Goal: Navigation & Orientation: Find specific page/section

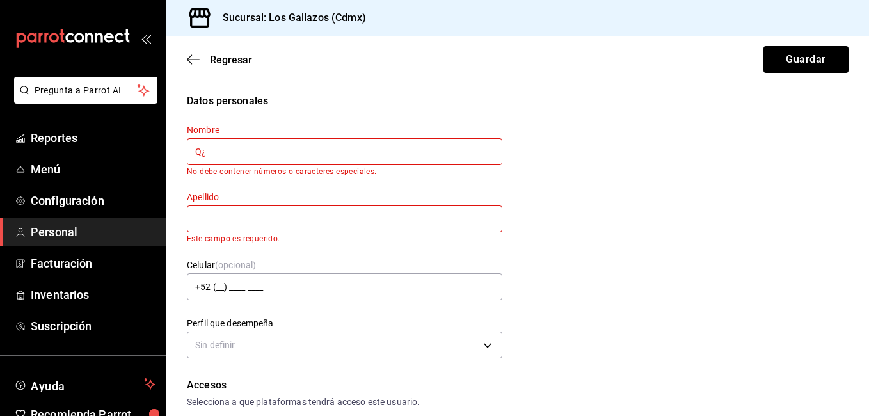
type input "Q"
type input "55555555555555555555555555555555555555555555555"
click at [342, 163] on input "55555555555555555555555555555555555555555555555" at bounding box center [344, 151] width 315 height 27
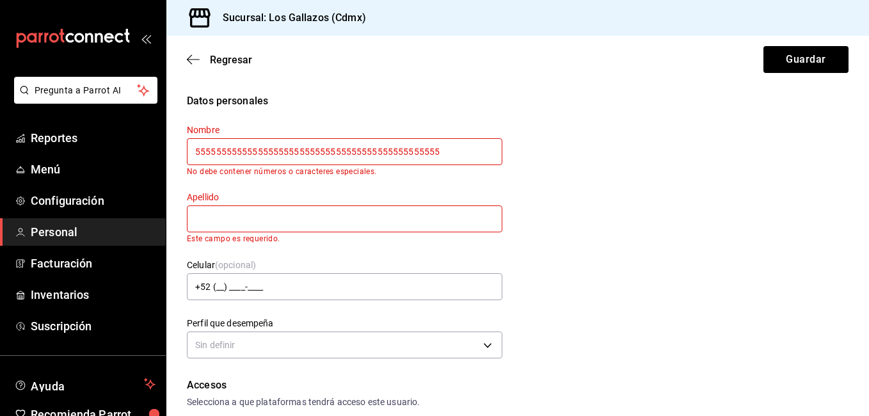
click at [342, 163] on input "55555555555555555555555555555555555555555555555" at bounding box center [344, 151] width 315 height 27
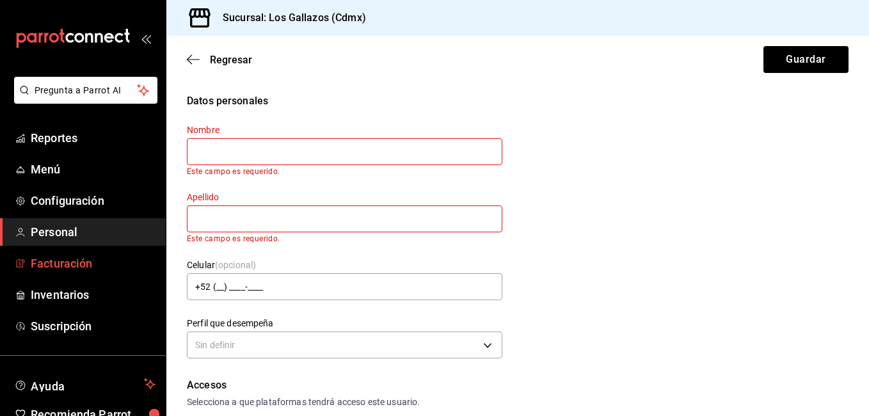
click at [96, 251] on link "Facturación" at bounding box center [83, 264] width 166 height 28
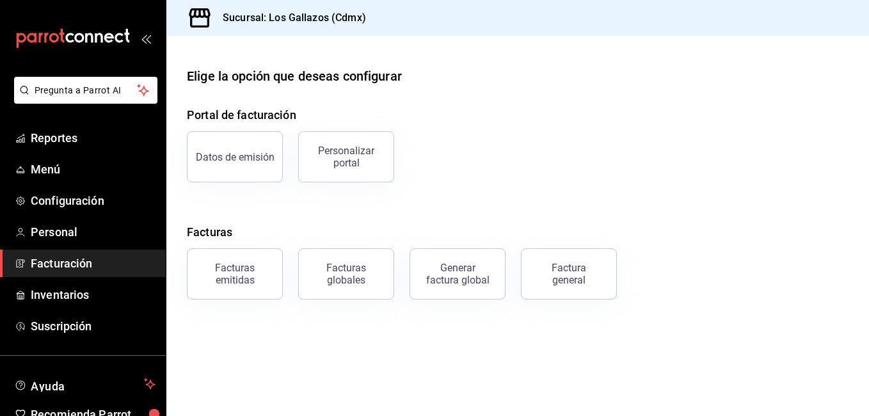
click at [83, 269] on span "Facturación" at bounding box center [93, 263] width 125 height 17
click at [57, 243] on link "Personal" at bounding box center [83, 232] width 166 height 28
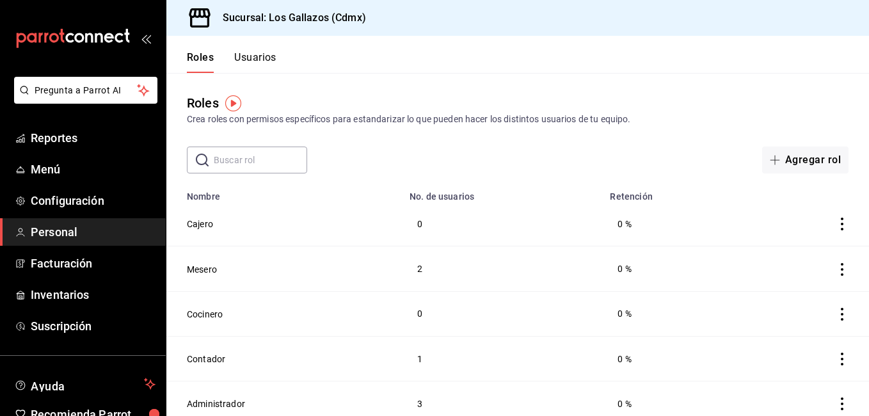
scroll to position [11, 0]
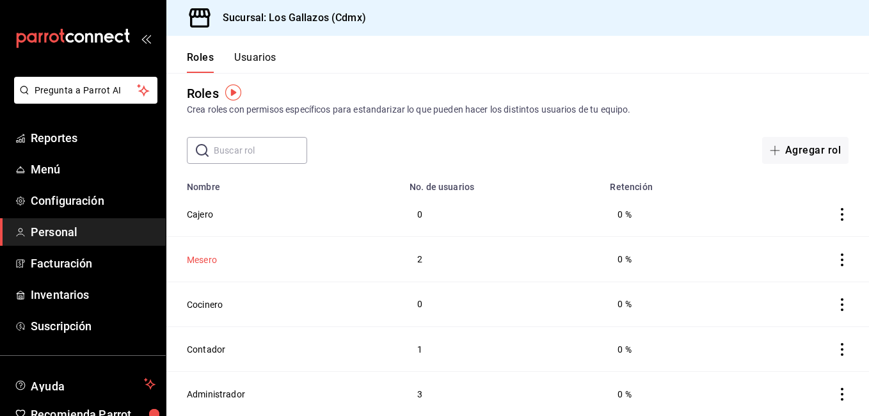
click at [209, 256] on button "Mesero" at bounding box center [202, 259] width 30 height 13
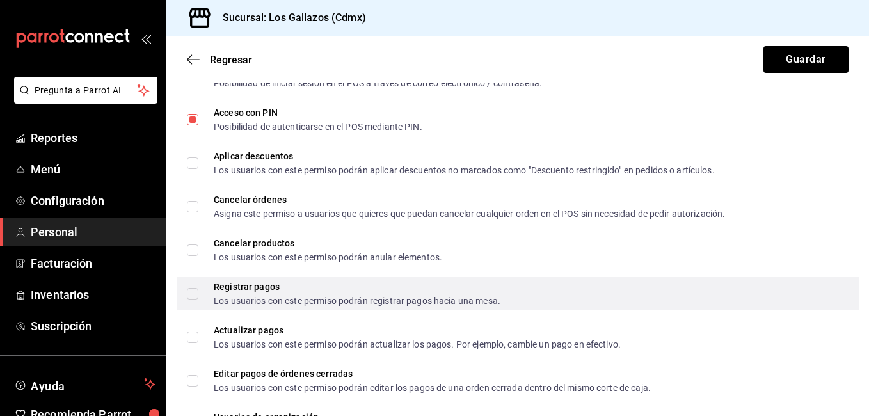
scroll to position [196, 0]
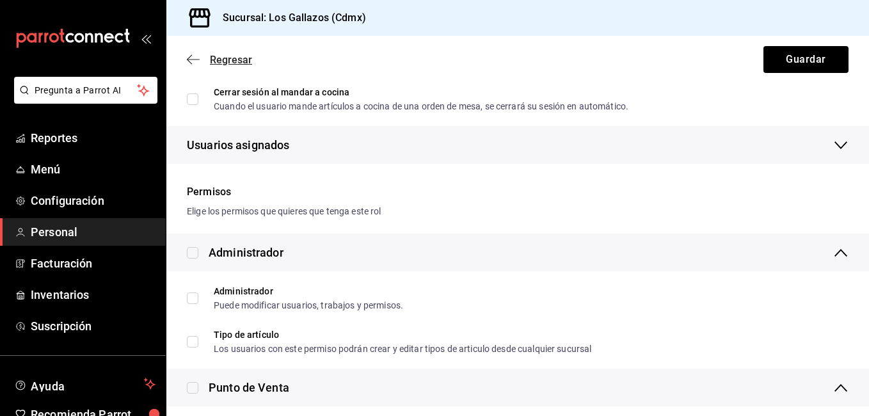
drag, startPoint x: 180, startPoint y: 55, endPoint x: 194, endPoint y: 60, distance: 15.0
click at [192, 61] on div "Regresar Guardar" at bounding box center [517, 59] width 703 height 47
click at [196, 68] on div "Regresar Guardar" at bounding box center [517, 59] width 703 height 47
click at [194, 54] on icon "button" at bounding box center [193, 60] width 13 height 12
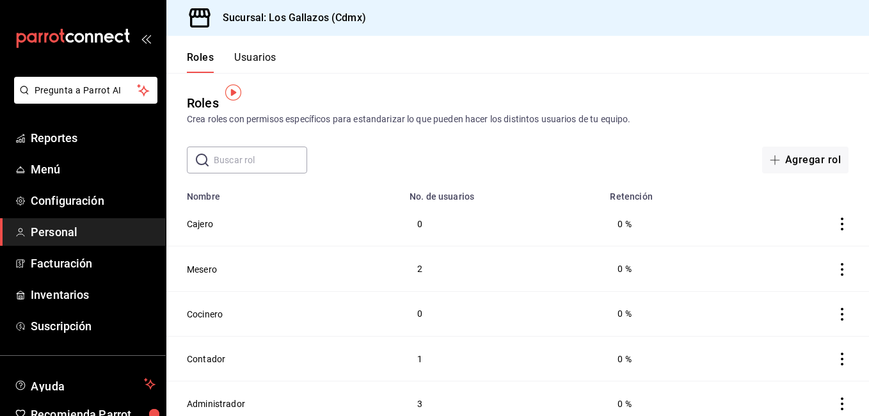
scroll to position [11, 0]
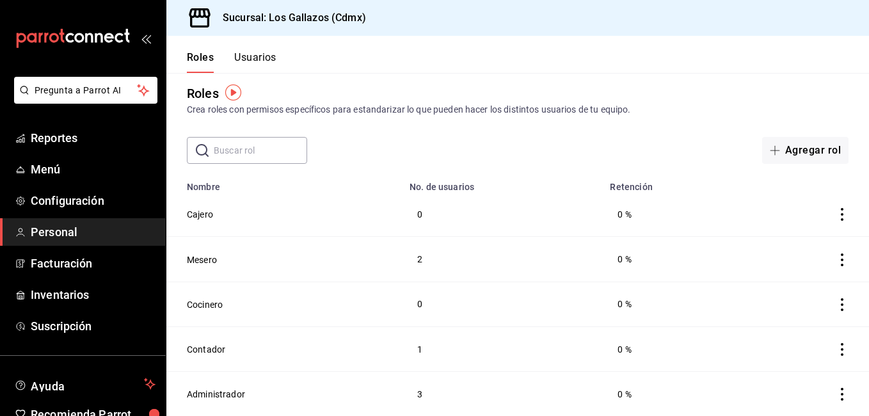
drag, startPoint x: 859, startPoint y: 154, endPoint x: 855, endPoint y: 263, distance: 108.8
click at [855, 263] on main "Roles Crea roles con permisos específicos para estandarizar lo que pueden hacer…" at bounding box center [517, 239] width 703 height 353
click at [584, 70] on header "Roles Usuarios" at bounding box center [517, 54] width 703 height 37
click at [260, 55] on button "Usuarios" at bounding box center [255, 62] width 42 height 22
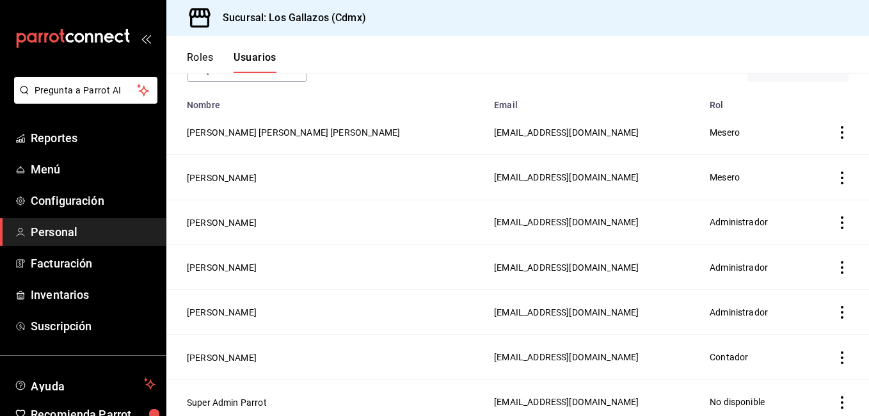
scroll to position [101, 0]
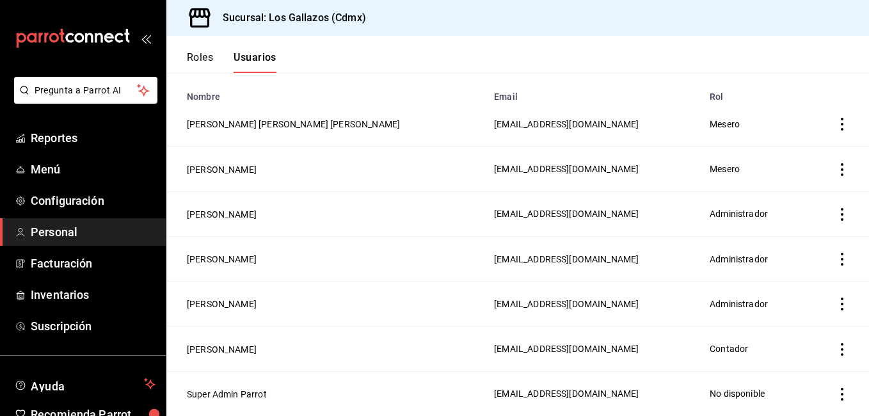
click at [198, 49] on div "Roles Usuarios" at bounding box center [221, 54] width 110 height 37
click at [200, 67] on button "Roles" at bounding box center [200, 62] width 26 height 22
